Goal: Task Accomplishment & Management: Manage account settings

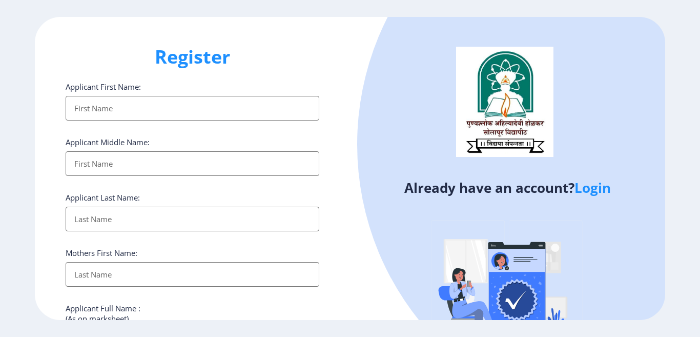
select select
click at [592, 191] on link "Login" at bounding box center [593, 187] width 36 height 18
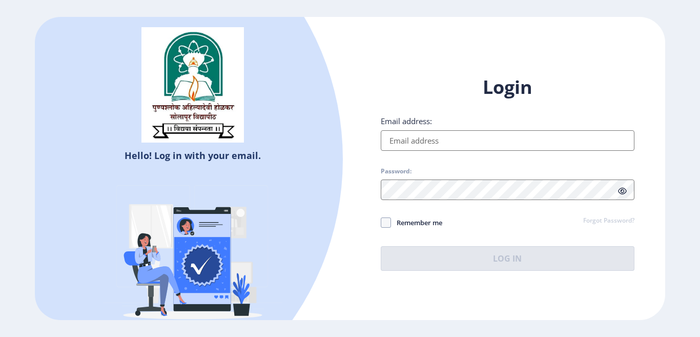
click at [537, 129] on div "Email address:" at bounding box center [508, 133] width 254 height 35
click at [532, 134] on input "Email address:" at bounding box center [508, 140] width 254 height 21
type input "[EMAIL_ADDRESS][DOMAIN_NAME]"
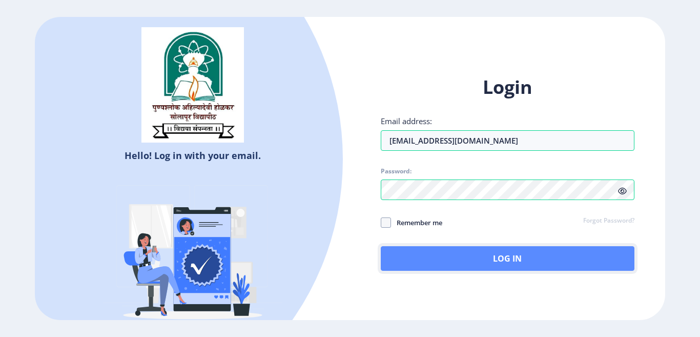
click at [492, 260] on button "Log In" at bounding box center [508, 258] width 254 height 25
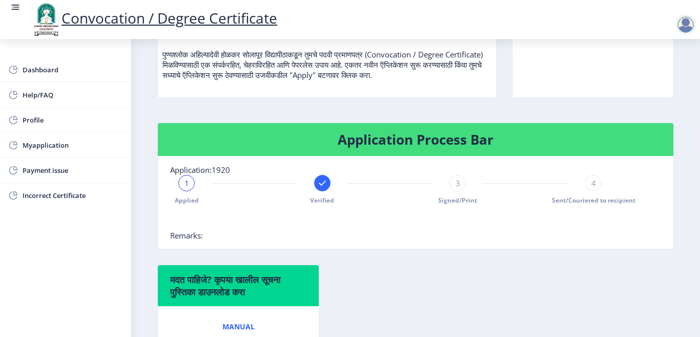
scroll to position [97, 0]
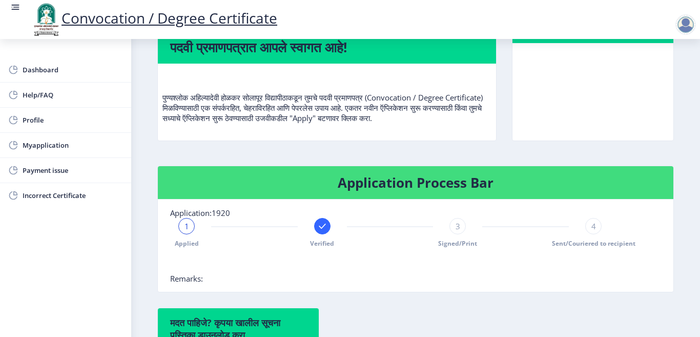
click at [187, 230] on span "1" at bounding box center [187, 226] width 5 height 10
click at [317, 228] on rect at bounding box center [322, 226] width 10 height 10
click at [452, 225] on div "3" at bounding box center [458, 226] width 16 height 16
click at [323, 232] on div at bounding box center [322, 226] width 16 height 16
click at [459, 228] on rect at bounding box center [458, 226] width 10 height 10
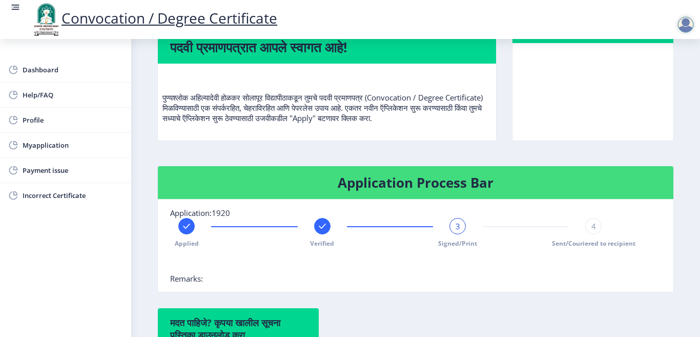
click at [358, 258] on div at bounding box center [390, 263] width 440 height 21
click at [33, 125] on span "Profile" at bounding box center [73, 120] width 101 height 12
select select
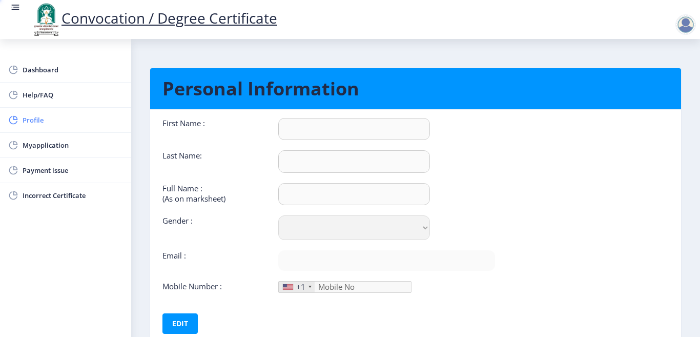
type input "[PERSON_NAME]"
type input "Shalgar"
type input "Shalgar [PERSON_NAME]"
select select "[DEMOGRAPHIC_DATA]"
type input "[EMAIL_ADDRESS][DOMAIN_NAME]"
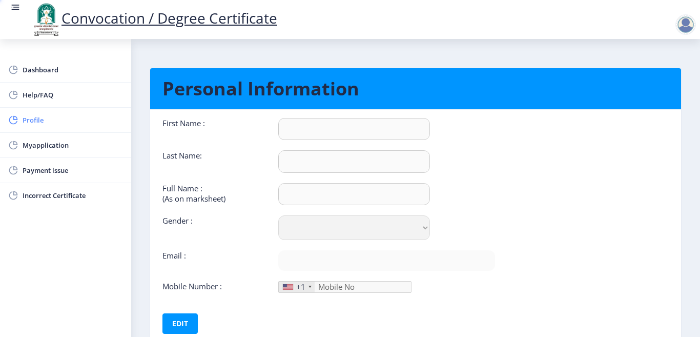
type input "9665651777"
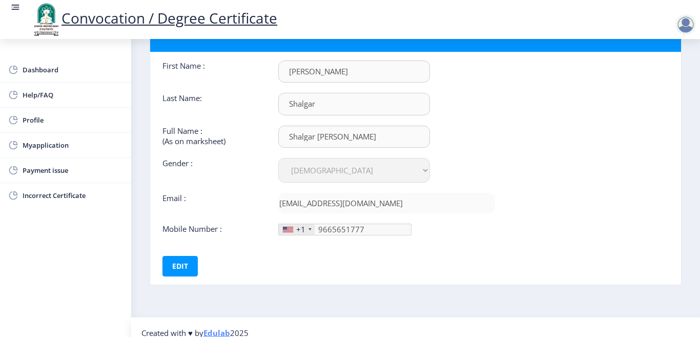
scroll to position [69, 0]
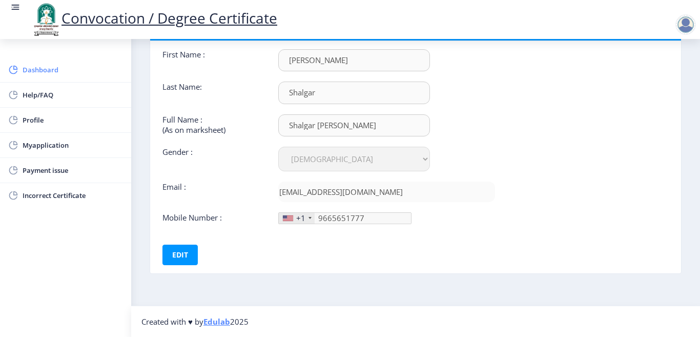
click at [25, 69] on span "Dashboard" at bounding box center [73, 70] width 101 height 12
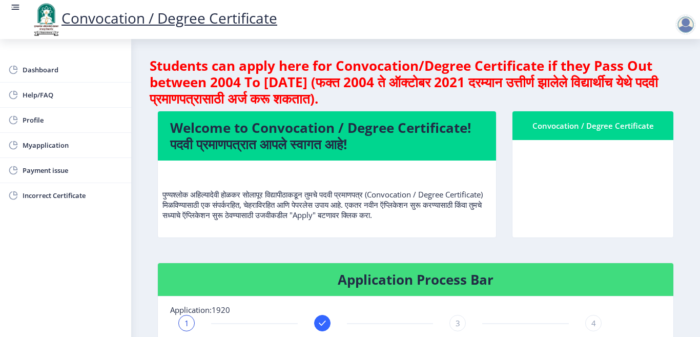
click at [686, 30] on div at bounding box center [686, 24] width 21 height 21
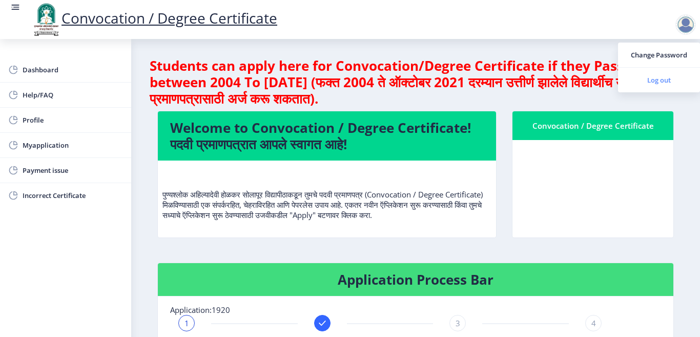
click at [653, 84] on span "Log out" at bounding box center [660, 80] width 66 height 12
